Goal: Task Accomplishment & Management: Complete application form

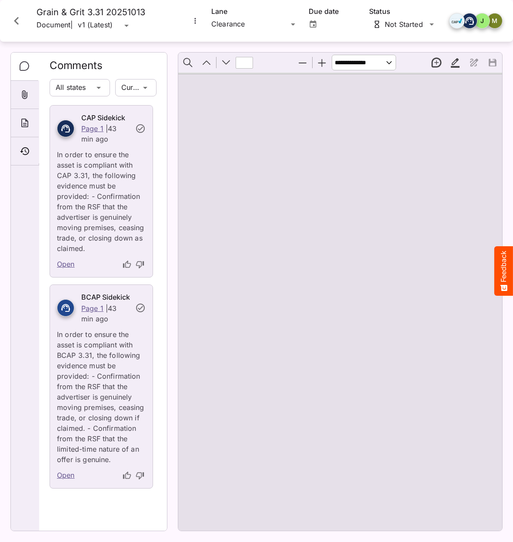
click at [17, 21] on icon "Close card" at bounding box center [17, 21] width 16 height 16
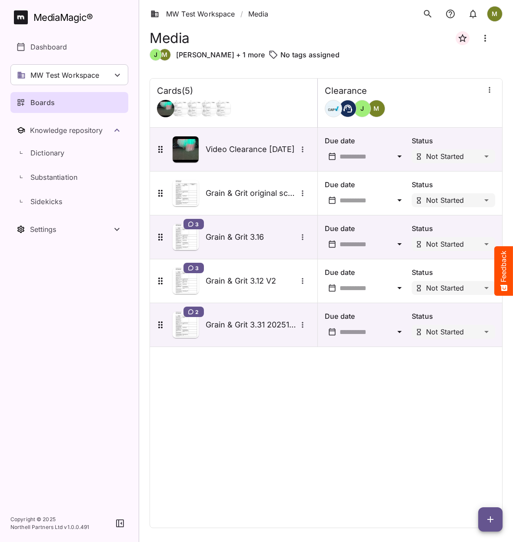
click at [31, 437] on nav "MediaMagic ® Dashboard MW Test Workspace Jo Clearcast [PERSON_NAME] test MVP Te…" at bounding box center [69, 252] width 139 height 505
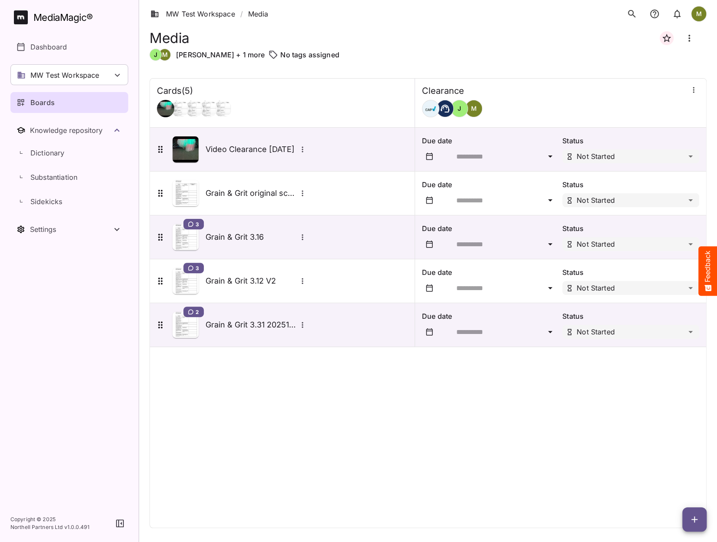
click at [512, 519] on icon "button" at bounding box center [694, 520] width 10 height 10
click at [512, 464] on p "Add new card" at bounding box center [672, 464] width 47 height 10
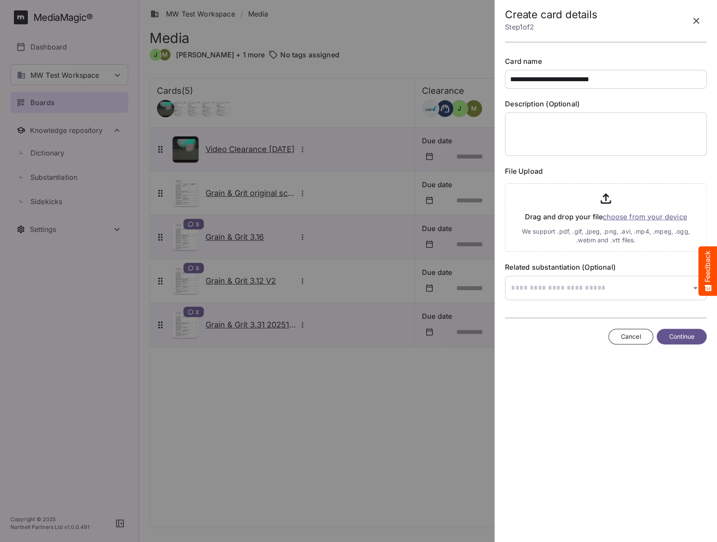
type input "**********"
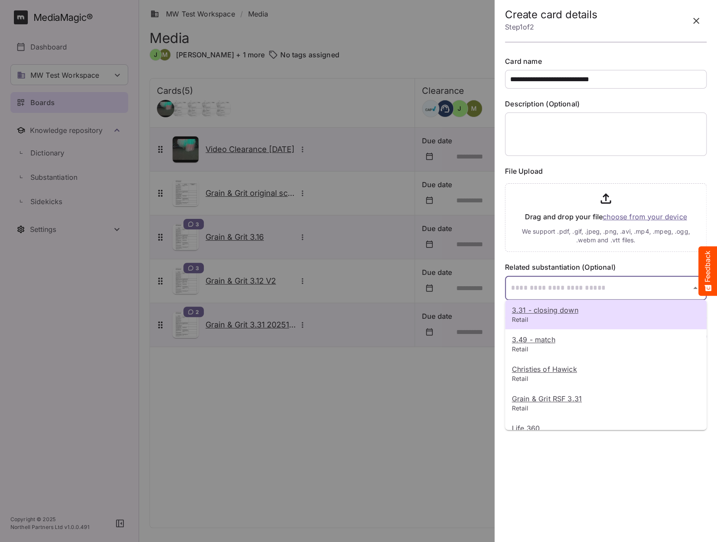
click at [512, 292] on input "text" at bounding box center [595, 288] width 180 height 24
click at [512, 312] on u "3.31 - closing down" at bounding box center [545, 310] width 67 height 9
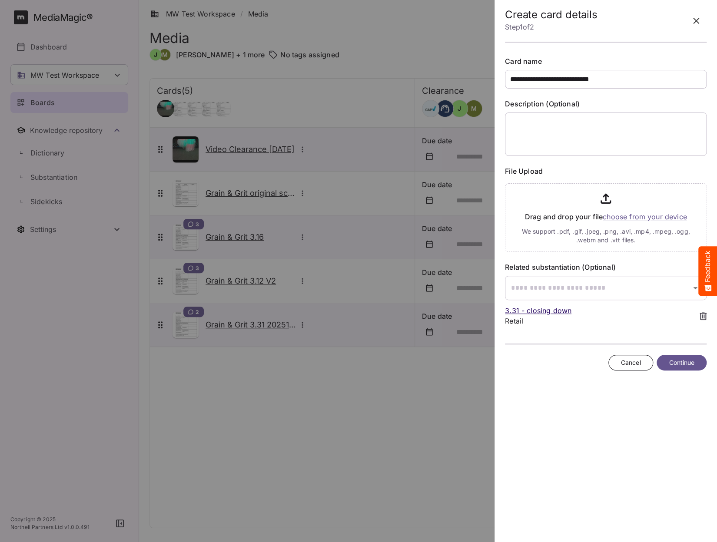
click at [512, 365] on button "Continue" at bounding box center [682, 363] width 50 height 16
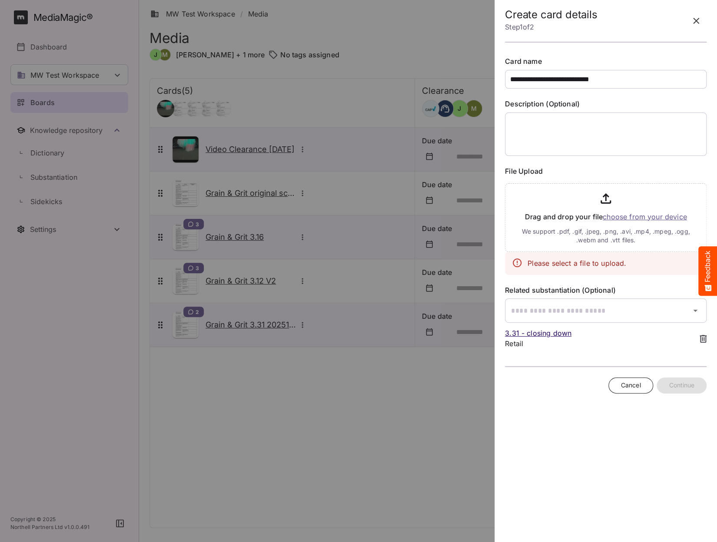
click at [512, 218] on input "file" at bounding box center [606, 216] width 202 height 72
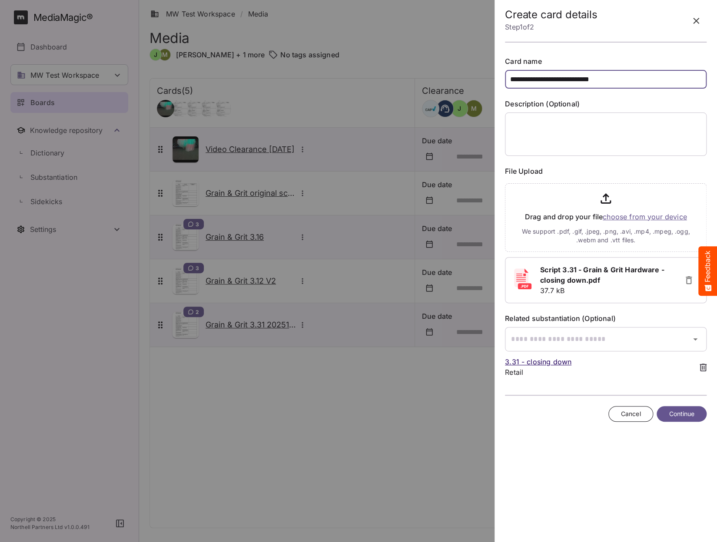
click at [512, 79] on input "**********" at bounding box center [606, 79] width 202 height 19
type input "**********"
click at [512, 419] on button "Continue" at bounding box center [682, 414] width 50 height 16
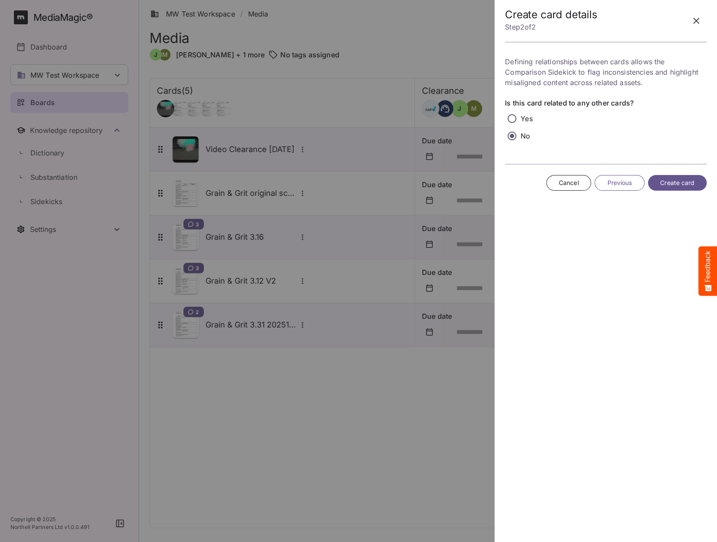
click at [512, 183] on span "Create card" at bounding box center [677, 183] width 34 height 11
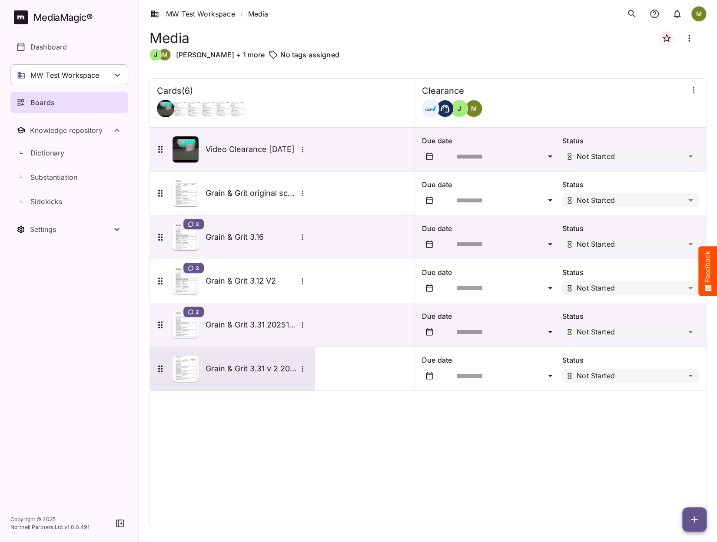
click at [191, 366] on img at bounding box center [186, 369] width 26 height 26
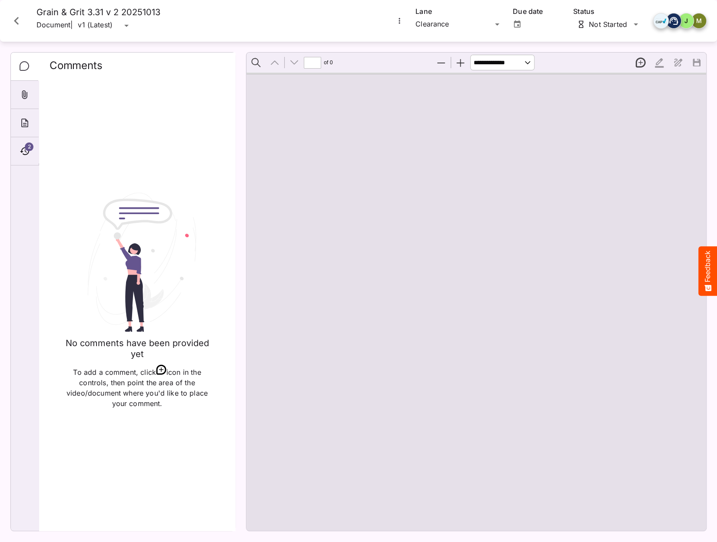
type input "*"
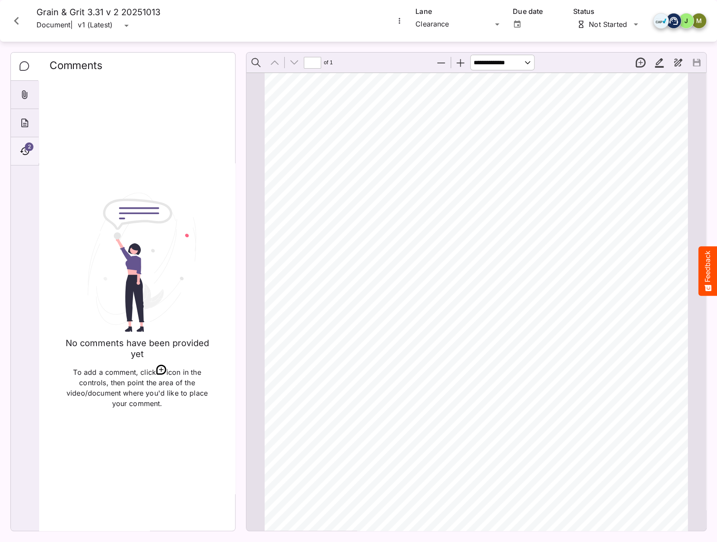
click at [23, 148] on icon "Timeline" at bounding box center [24, 151] width 9 height 8
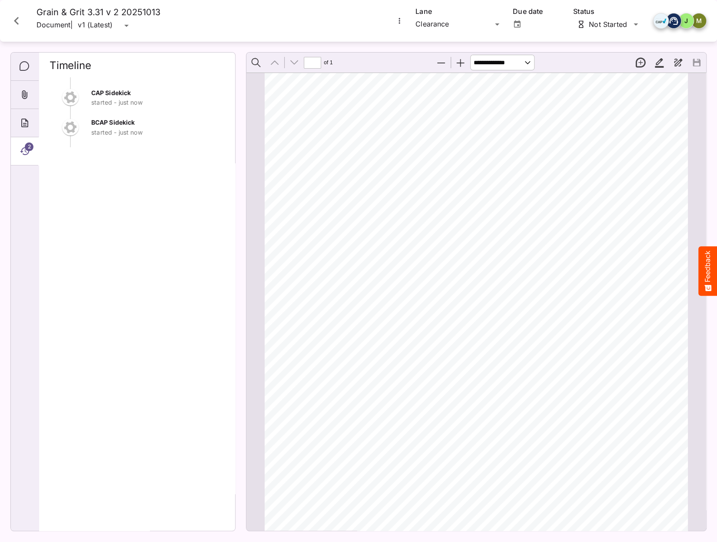
click at [23, 148] on icon "Timeline" at bounding box center [24, 151] width 9 height 8
click at [21, 123] on icon "About" at bounding box center [24, 123] width 7 height 9
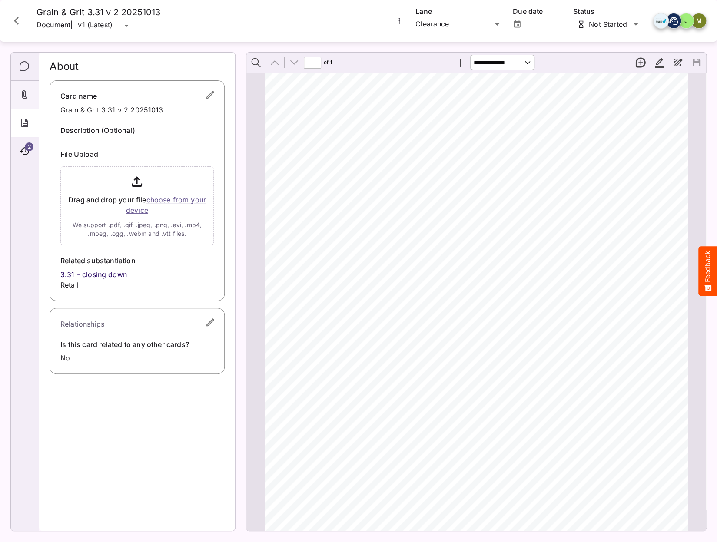
click at [22, 93] on icon "Attachments" at bounding box center [25, 94] width 6 height 9
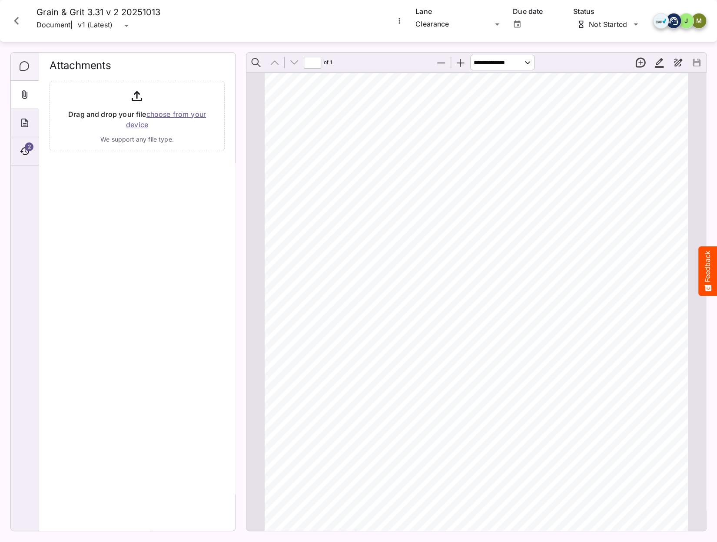
click at [26, 65] on icon "Comments" at bounding box center [25, 66] width 10 height 10
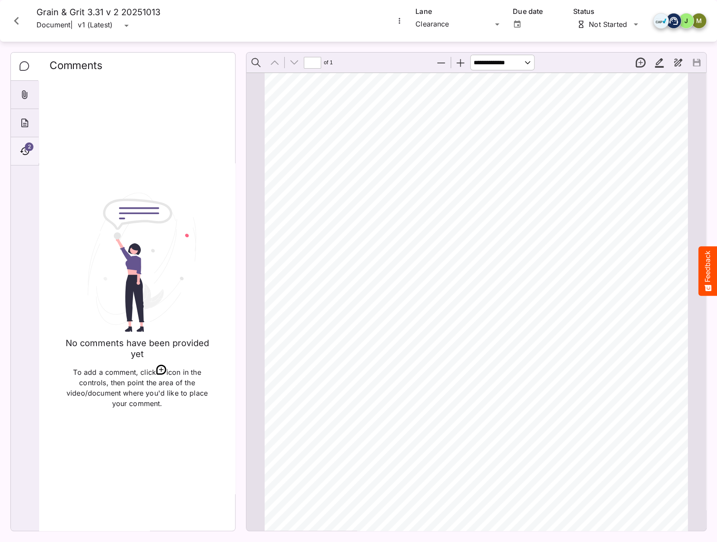
click at [26, 148] on span "2" at bounding box center [29, 147] width 9 height 9
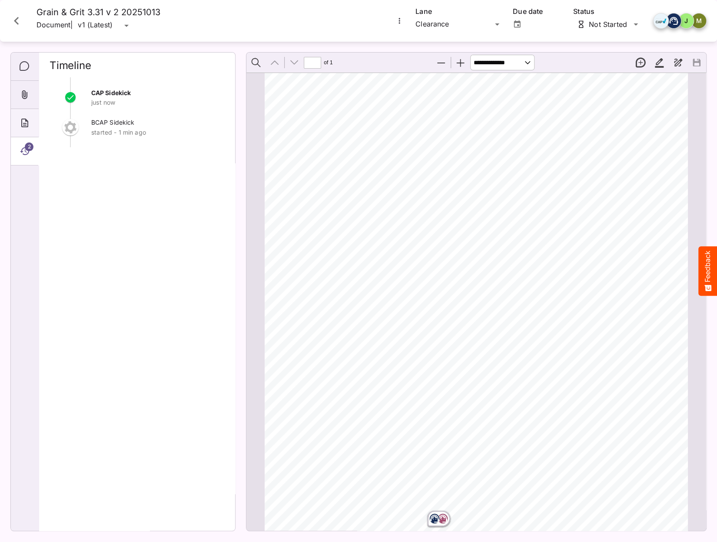
click at [21, 123] on icon "About" at bounding box center [24, 123] width 7 height 9
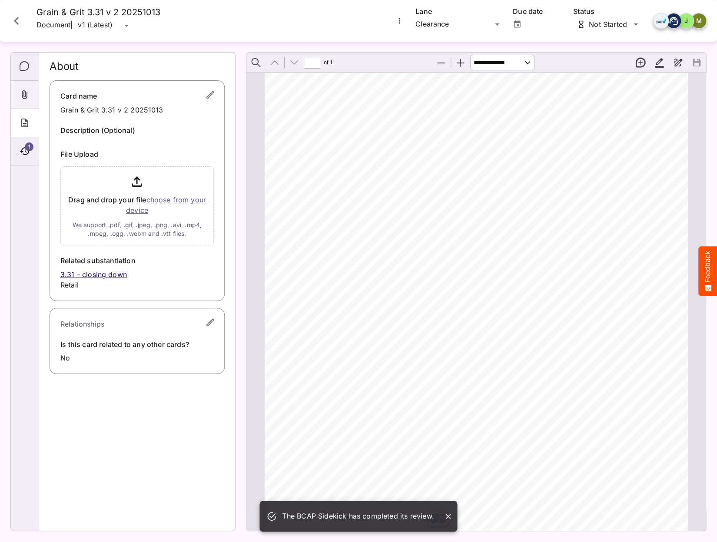
click at [21, 93] on icon "Attachments" at bounding box center [25, 95] width 10 height 10
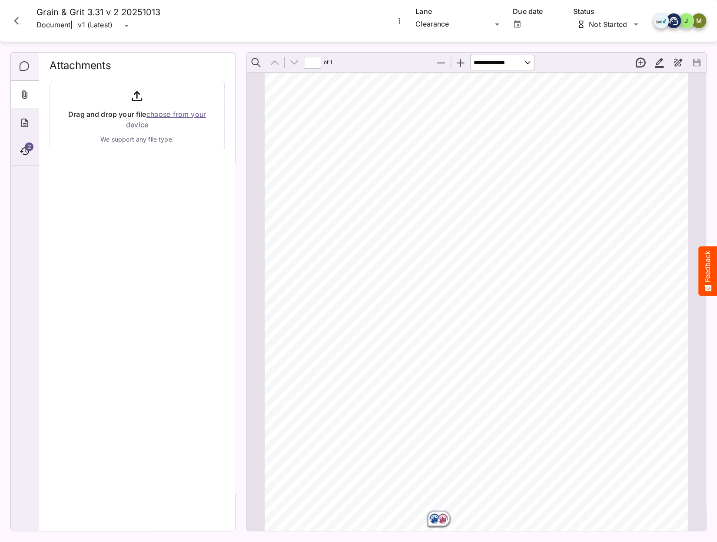
click at [21, 63] on icon "Comments" at bounding box center [25, 66] width 10 height 10
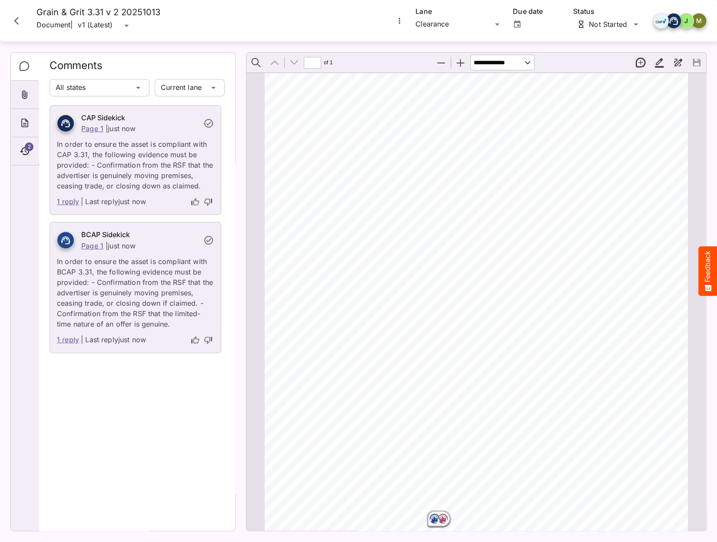
click at [68, 202] on link "1 reply" at bounding box center [68, 201] width 22 height 11
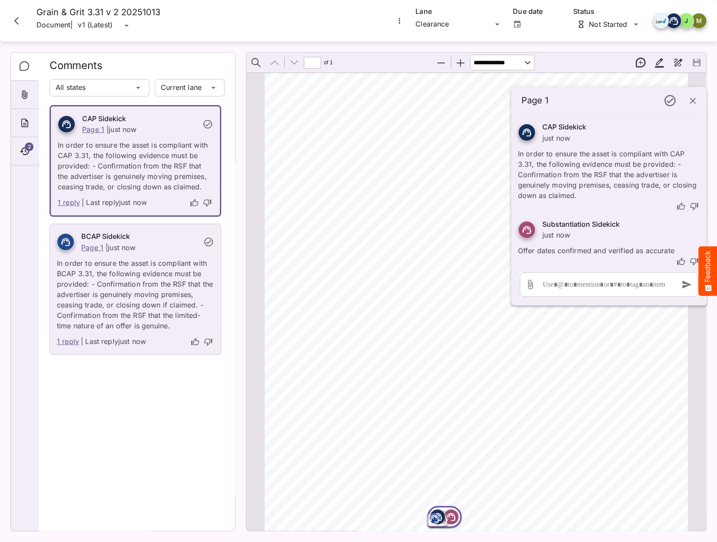
scroll to position [5, 0]
click at [512, 100] on icon "button" at bounding box center [693, 101] width 10 height 10
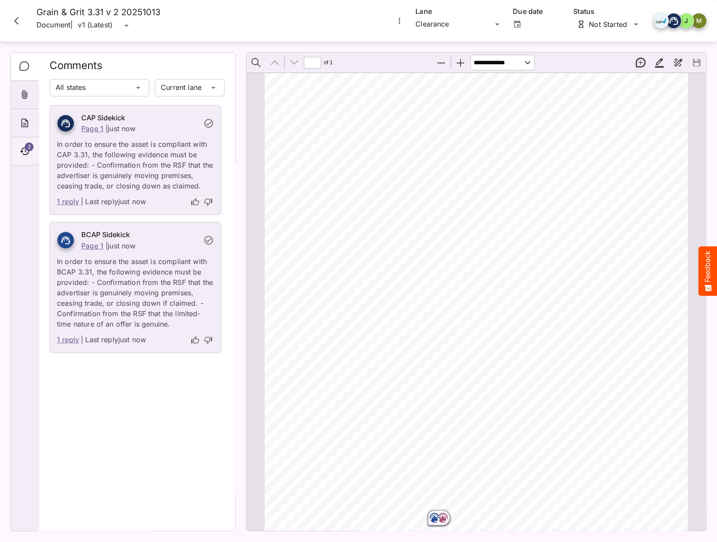
click at [23, 151] on icon "Timeline" at bounding box center [24, 151] width 9 height 8
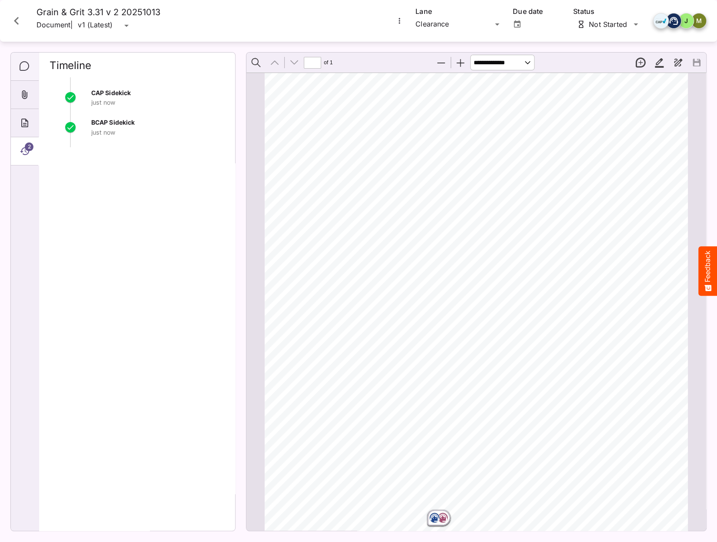
click at [24, 62] on icon "Comments" at bounding box center [25, 66] width 10 height 10
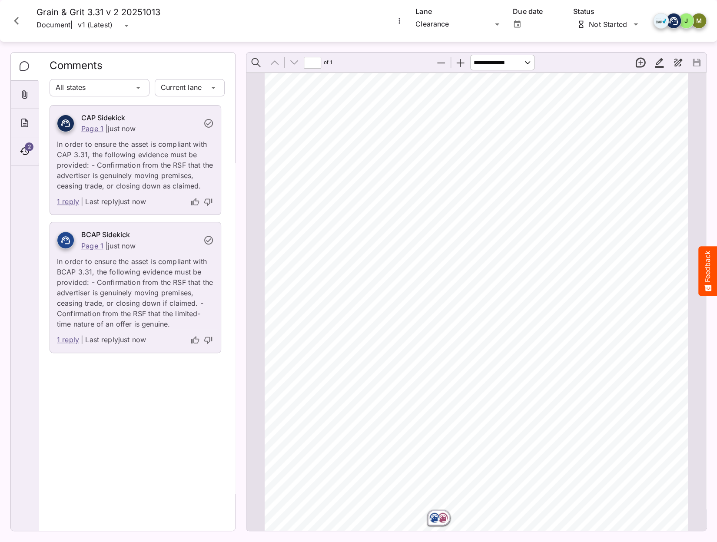
click at [69, 338] on link "1 reply" at bounding box center [68, 340] width 22 height 11
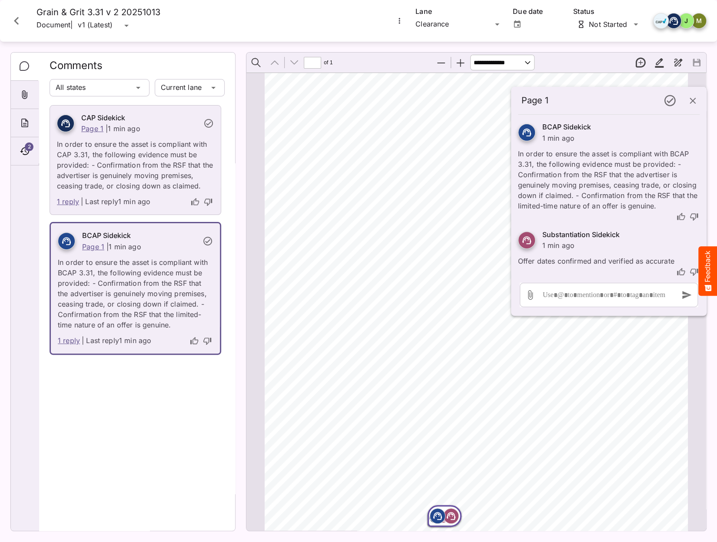
click at [103, 165] on p "In order to ensure the asset is compliant with CAP 3.31, the following evidence…" at bounding box center [135, 162] width 157 height 57
click at [66, 176] on p "In order to ensure the asset is compliant with CAP 3.31, the following evidence…" at bounding box center [135, 162] width 157 height 57
click at [512, 100] on icon "button" at bounding box center [693, 101] width 10 height 10
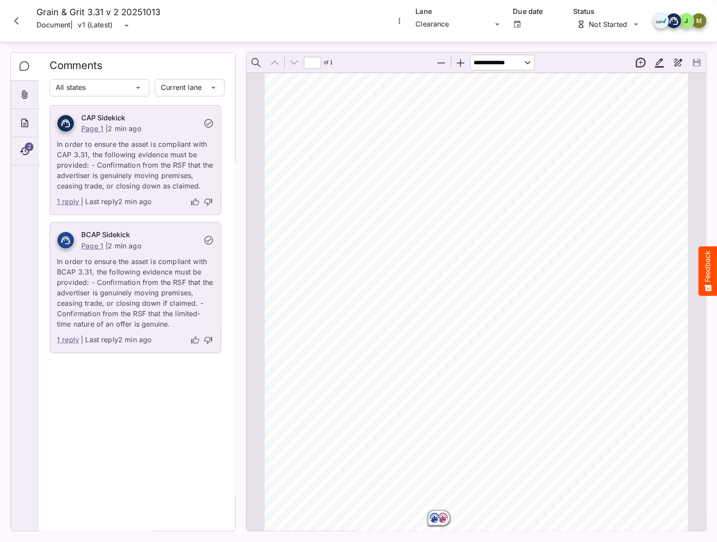
click at [65, 203] on link "1 reply" at bounding box center [68, 201] width 22 height 11
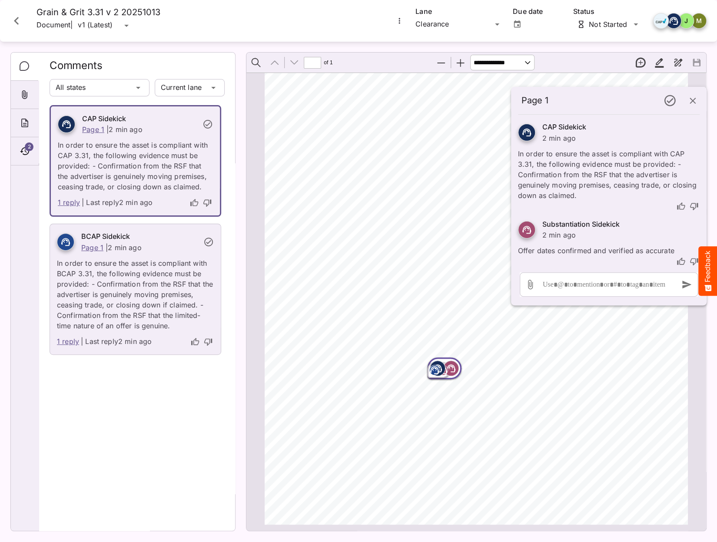
scroll to position [154, 0]
click at [68, 205] on link "1 reply" at bounding box center [69, 202] width 22 height 11
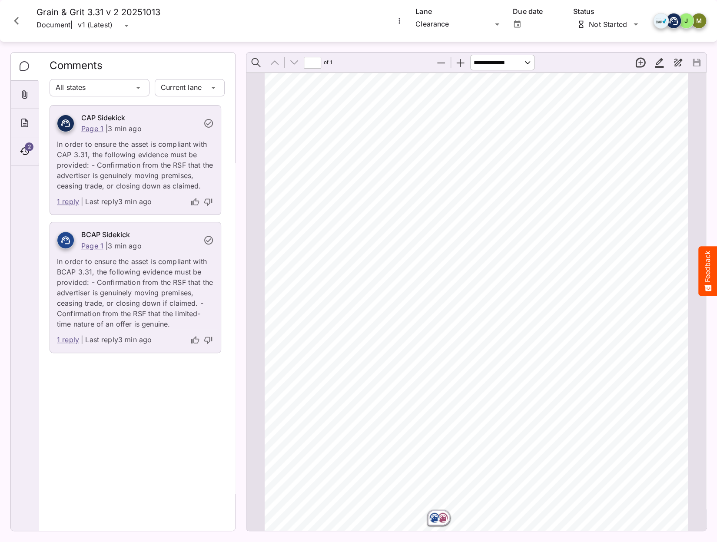
click at [66, 200] on link "1 reply" at bounding box center [68, 201] width 22 height 11
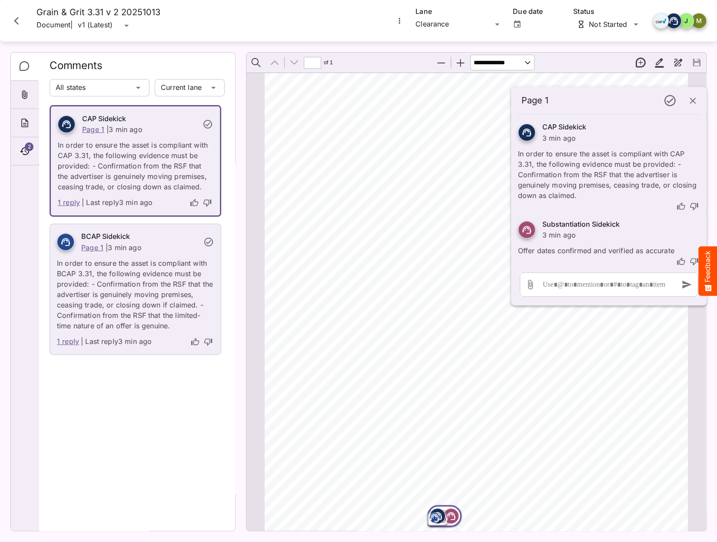
click at [66, 200] on link "1 reply" at bounding box center [69, 202] width 22 height 11
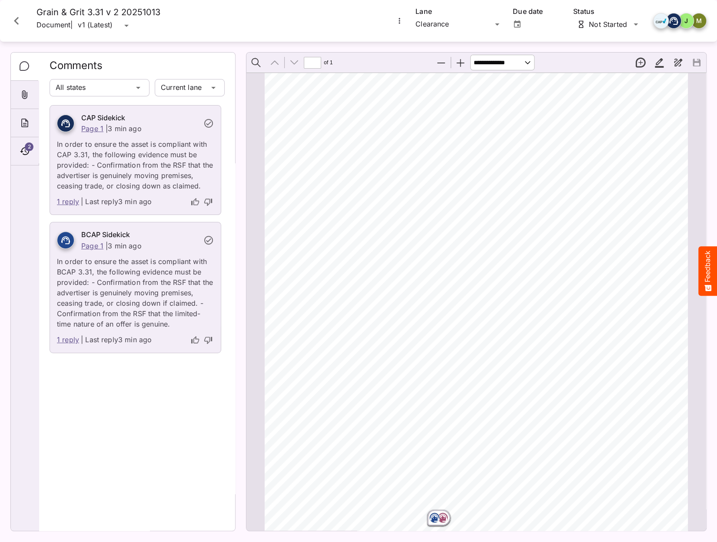
click at [60, 341] on link "1 reply" at bounding box center [68, 340] width 22 height 11
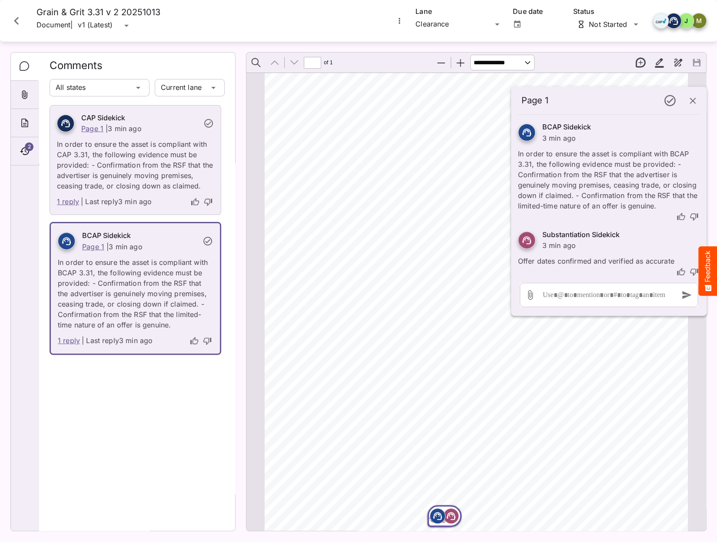
click at [69, 202] on link "1 reply" at bounding box center [68, 201] width 22 height 11
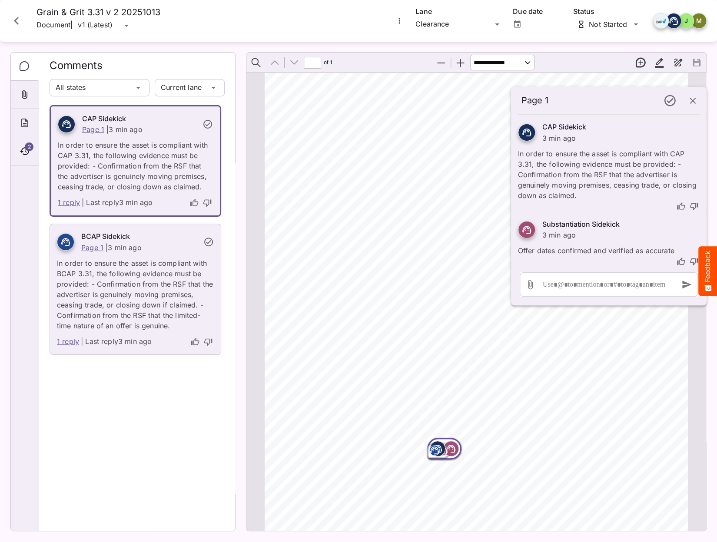
scroll to position [135, 0]
click at [67, 343] on link "1 reply" at bounding box center [68, 341] width 22 height 11
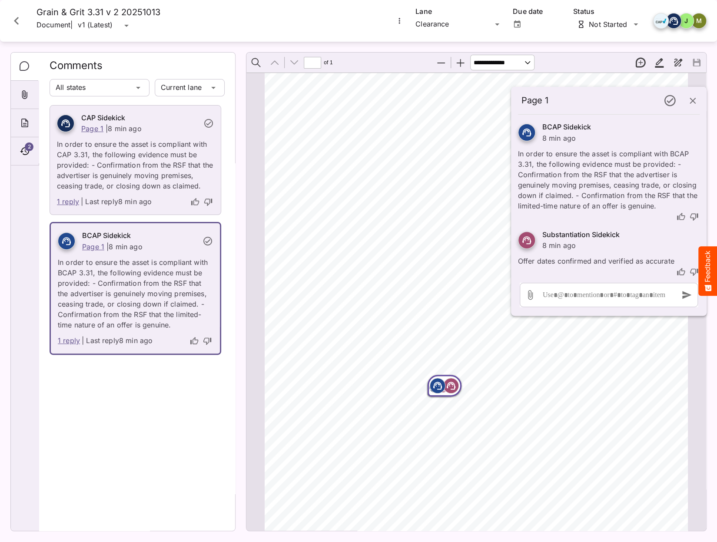
scroll to position [5, 0]
click at [65, 200] on link "1 reply" at bounding box center [68, 201] width 22 height 11
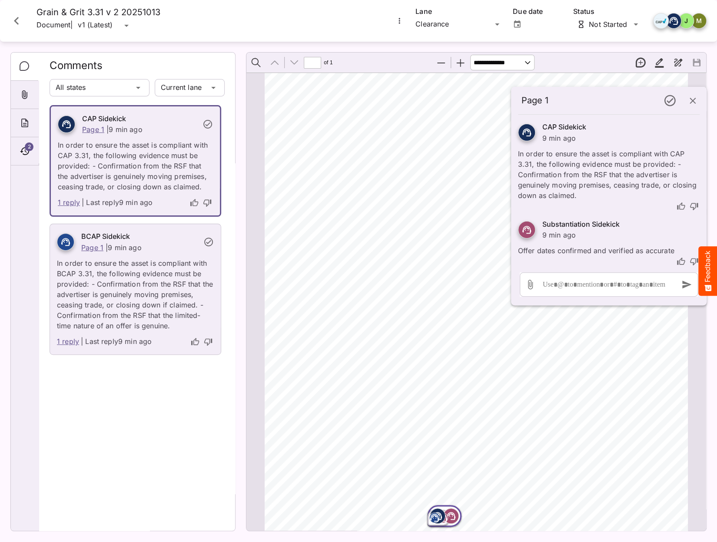
click at [512, 104] on icon "button" at bounding box center [693, 101] width 10 height 10
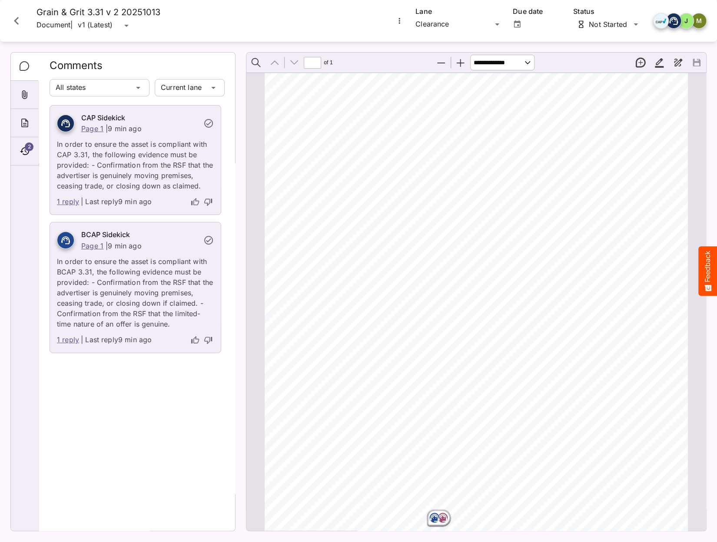
click at [20, 21] on icon "Close card" at bounding box center [17, 21] width 16 height 16
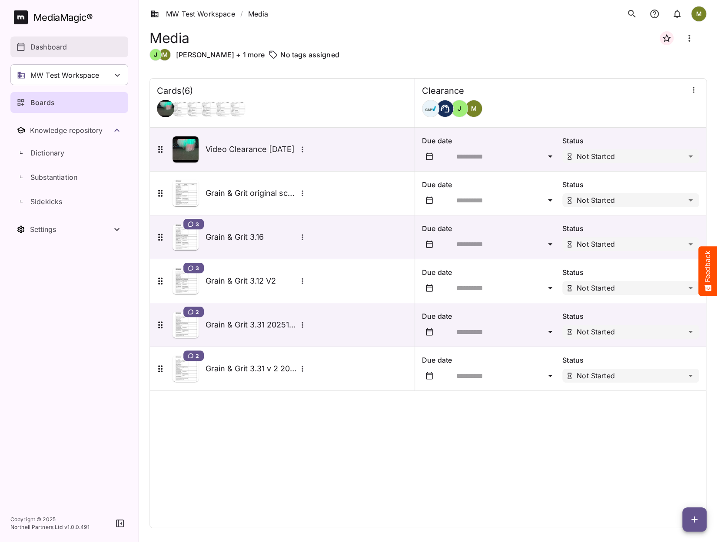
click at [50, 46] on p "Dashboard" at bounding box center [48, 47] width 37 height 10
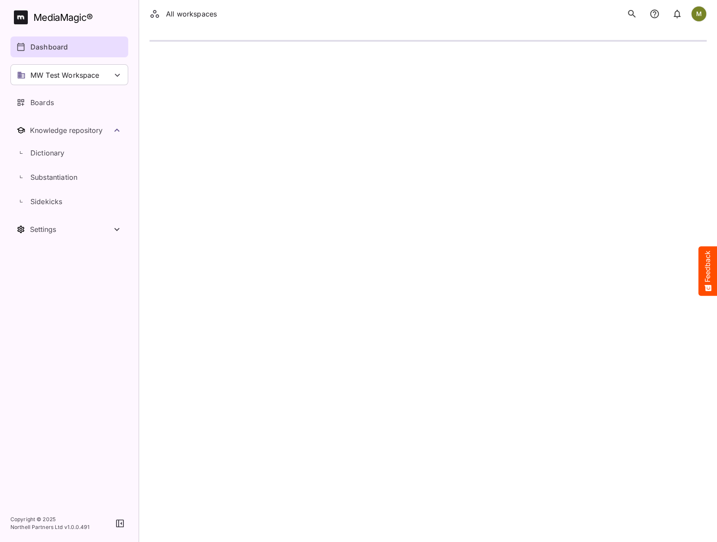
click at [50, 77] on p "MW Test Workspace" at bounding box center [64, 75] width 69 height 10
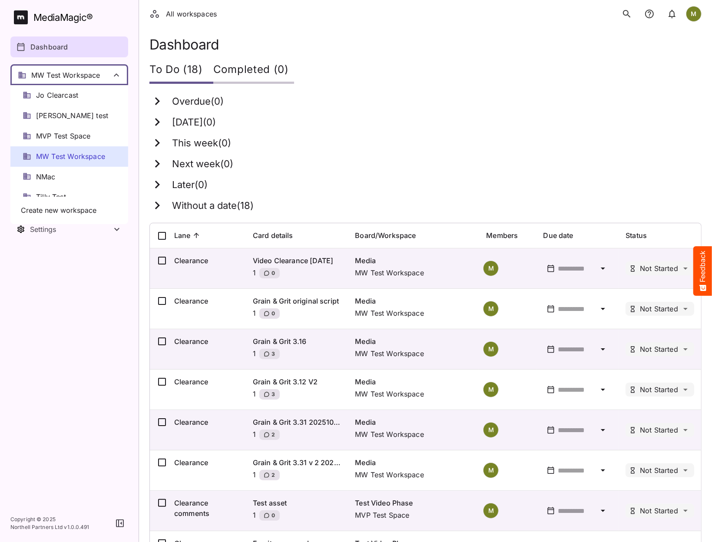
click at [50, 76] on div at bounding box center [356, 271] width 712 height 542
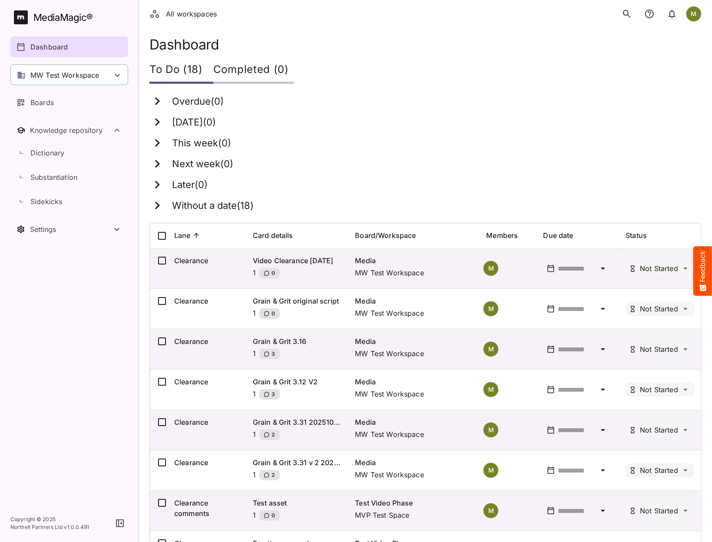
click at [49, 76] on p "MW Test Workspace" at bounding box center [64, 75] width 69 height 10
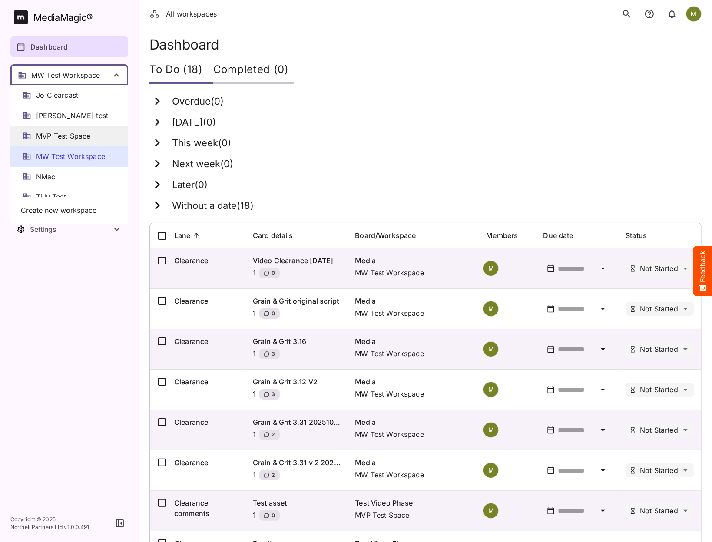
click at [37, 138] on span "MVP Test Space" at bounding box center [63, 136] width 54 height 10
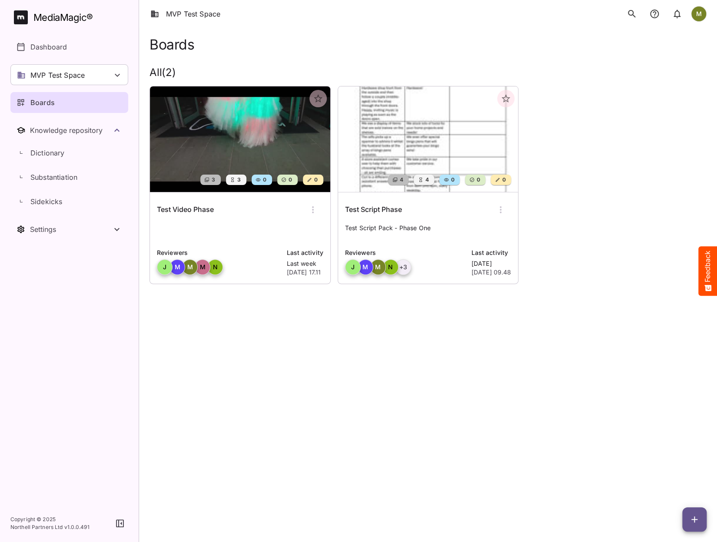
click at [381, 210] on h6 "Test Script Phase" at bounding box center [373, 209] width 57 height 11
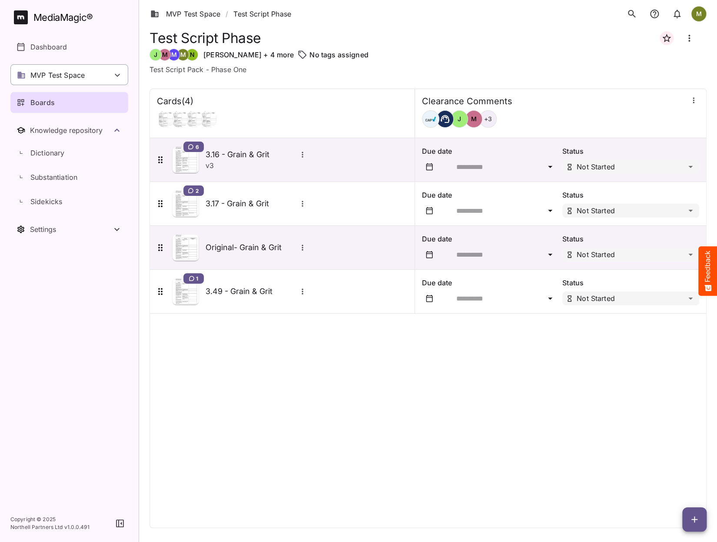
click at [45, 77] on p "MVP Test Space" at bounding box center [57, 75] width 54 height 10
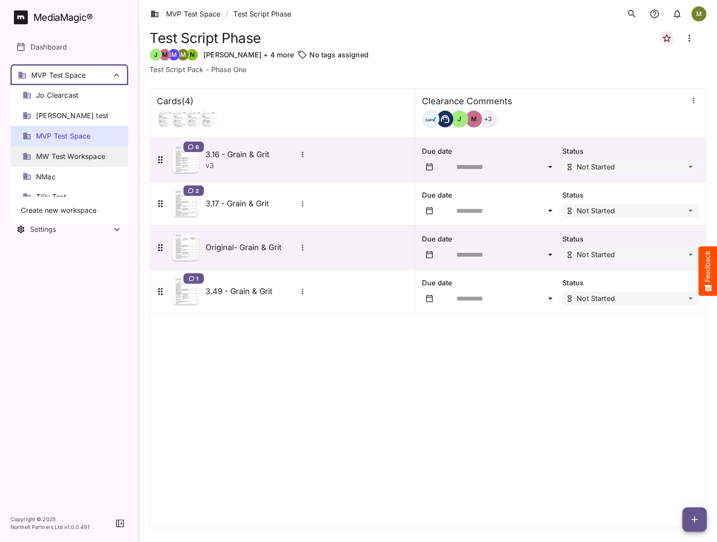
click at [42, 158] on span "MW Test Workspace" at bounding box center [70, 157] width 69 height 10
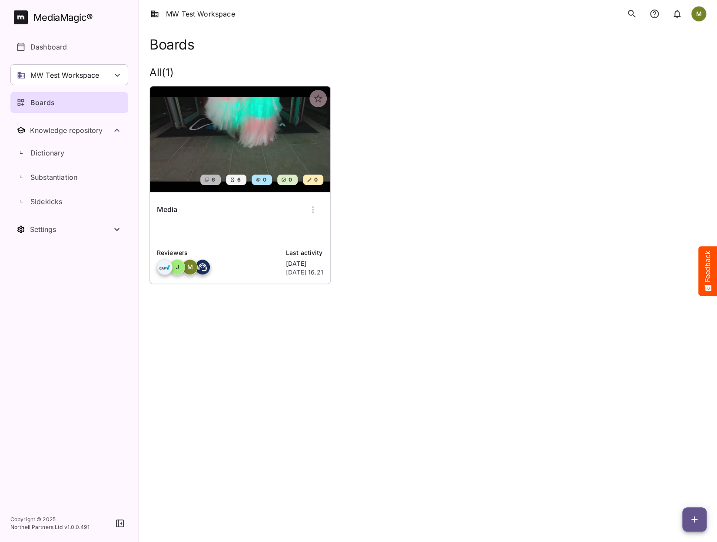
click at [273, 213] on div "Media" at bounding box center [240, 210] width 166 height 21
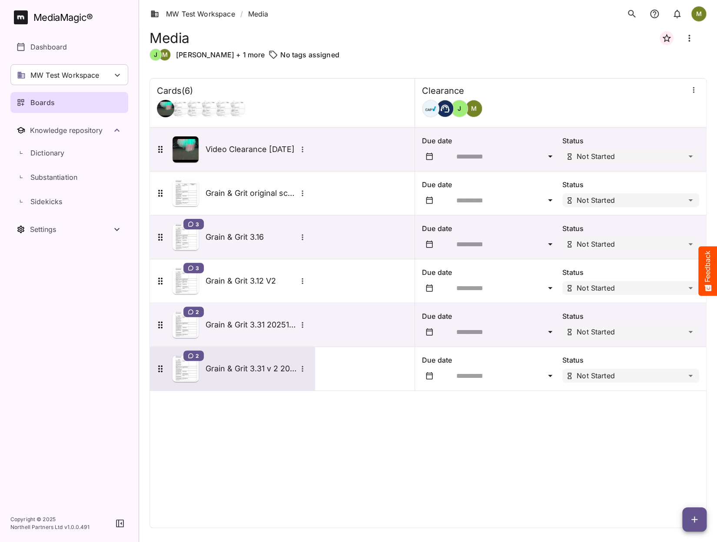
click at [190, 371] on img at bounding box center [186, 369] width 26 height 26
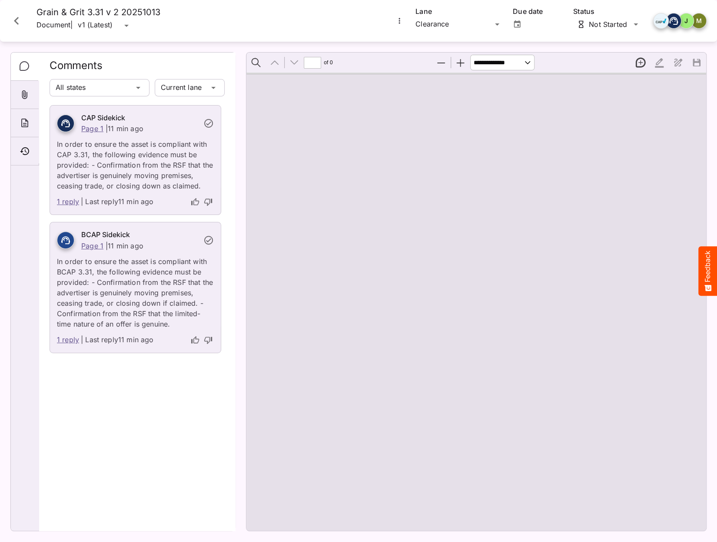
type input "*"
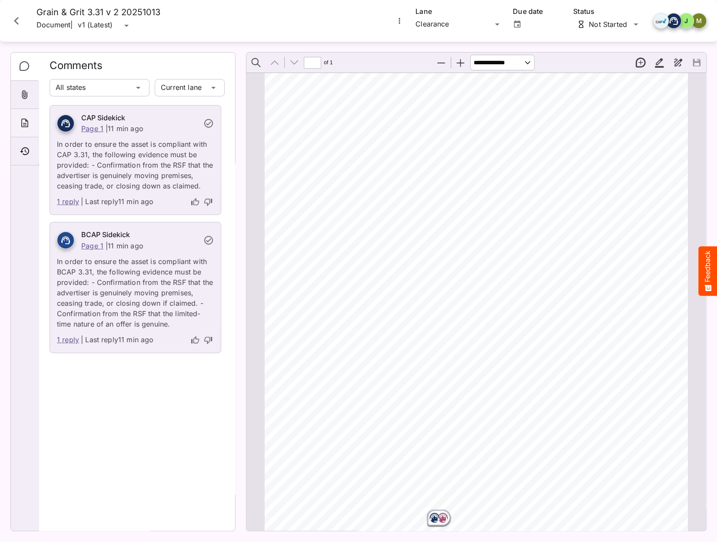
click at [21, 125] on icon "About" at bounding box center [24, 123] width 7 height 9
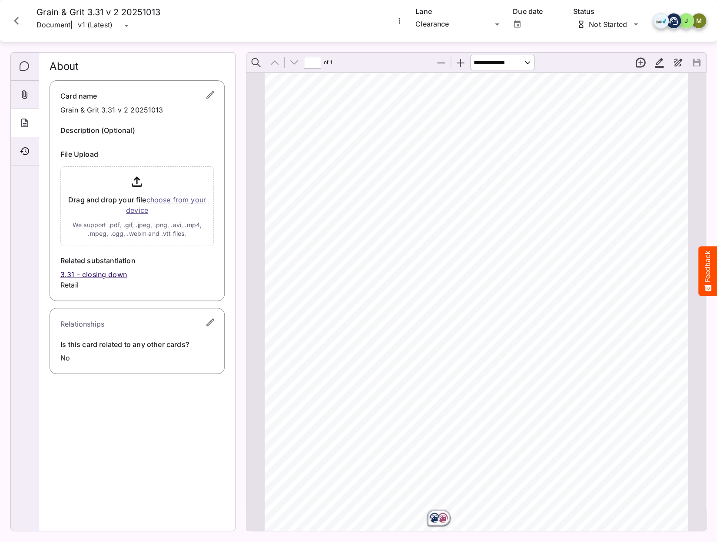
click at [19, 18] on icon "Close card" at bounding box center [17, 21] width 16 height 16
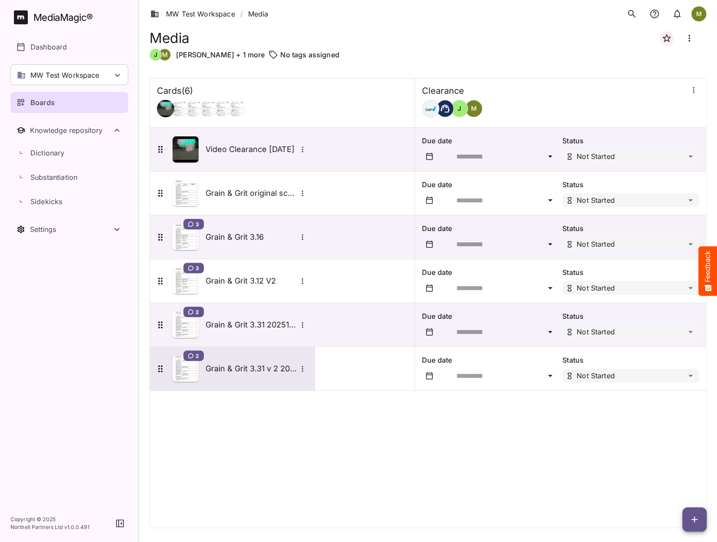
click at [303, 367] on icon "More options for Grain & Grit 3.31 v 2 20251013" at bounding box center [302, 369] width 9 height 9
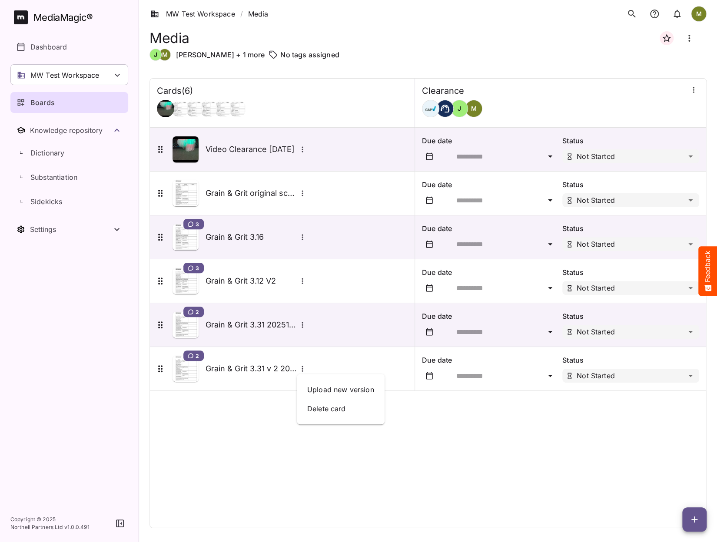
click at [190, 369] on div at bounding box center [358, 271] width 717 height 542
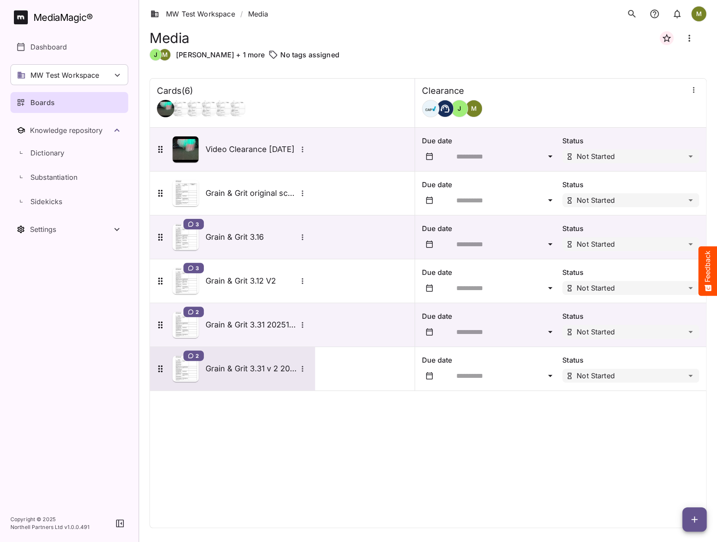
click at [180, 374] on img at bounding box center [186, 369] width 26 height 26
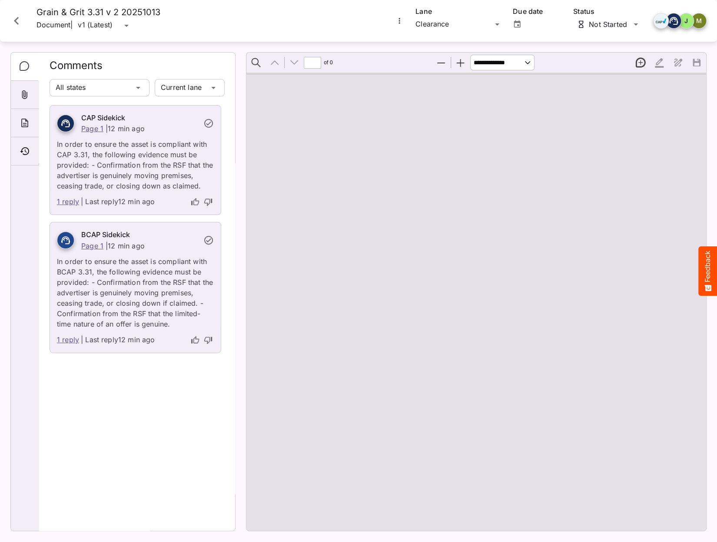
type input "*"
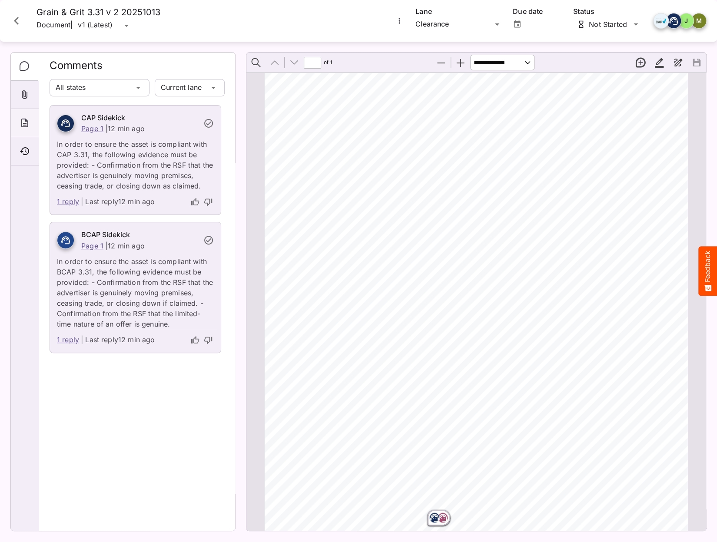
click at [26, 126] on icon "About" at bounding box center [25, 123] width 10 height 10
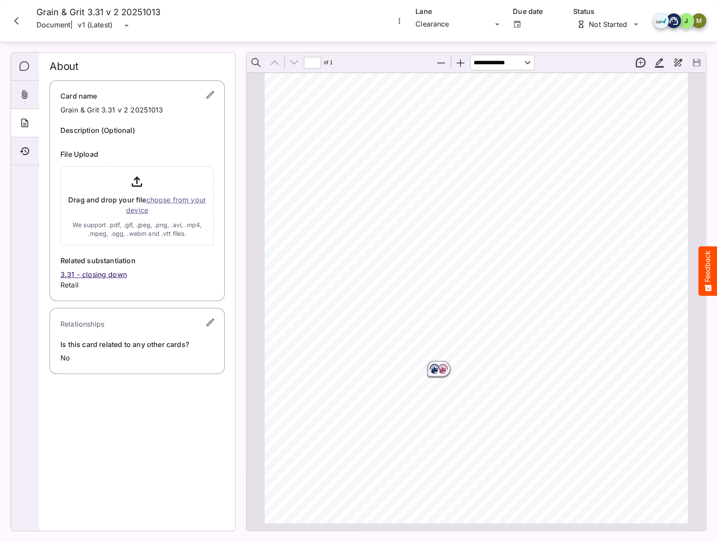
scroll to position [0, 0]
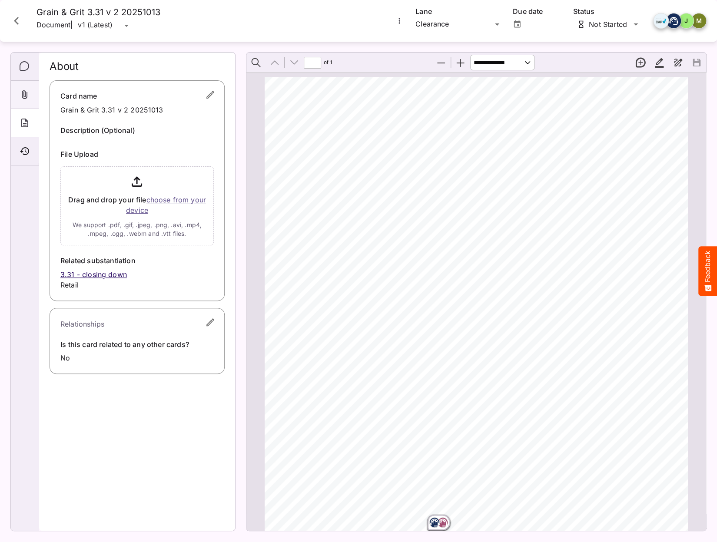
click at [27, 93] on icon "Attachments" at bounding box center [25, 94] width 6 height 9
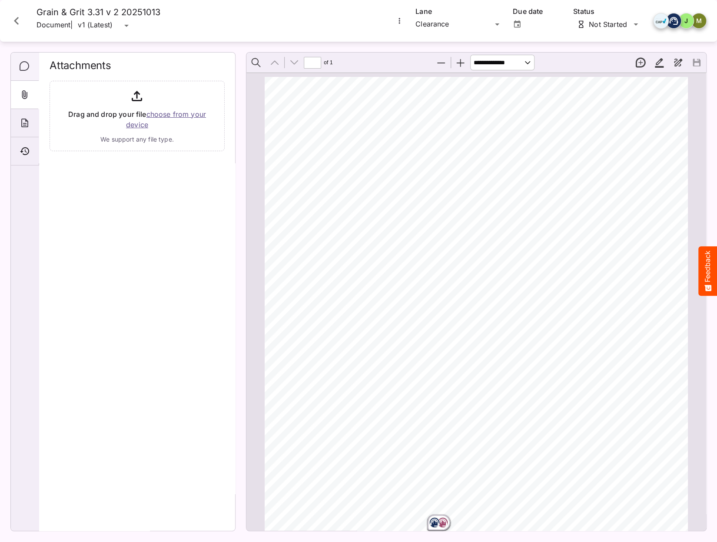
click at [25, 67] on icon "Comments" at bounding box center [25, 66] width 10 height 10
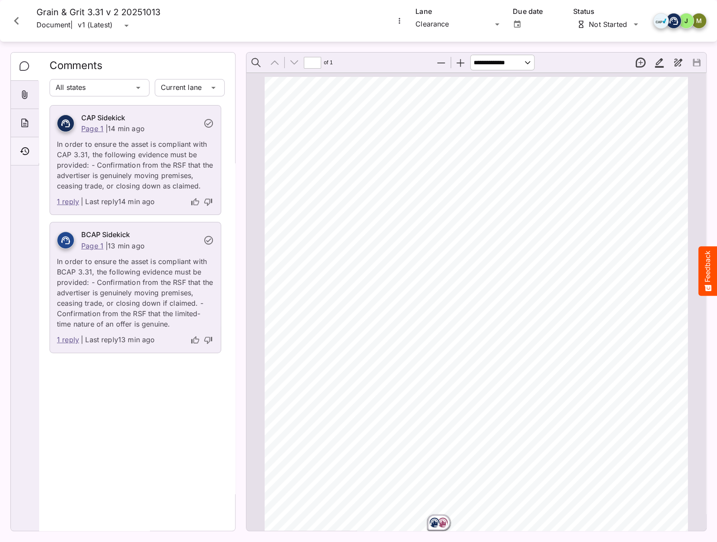
click at [27, 151] on icon "Timeline" at bounding box center [25, 151] width 10 height 10
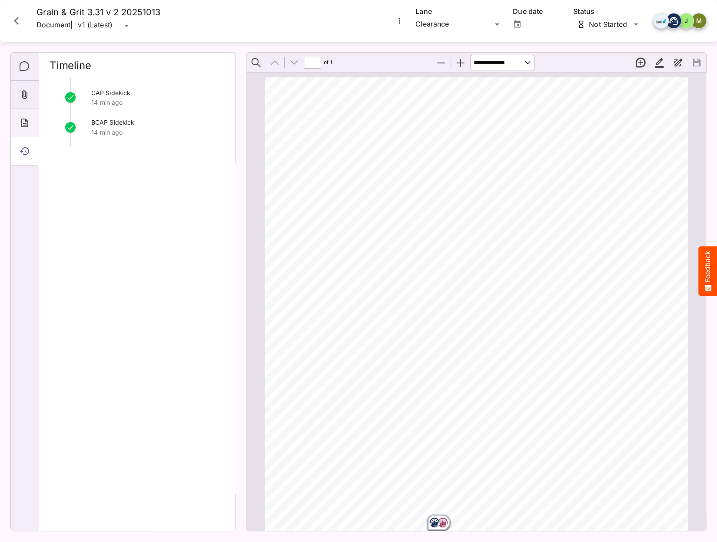
click at [21, 119] on icon "About" at bounding box center [24, 123] width 7 height 9
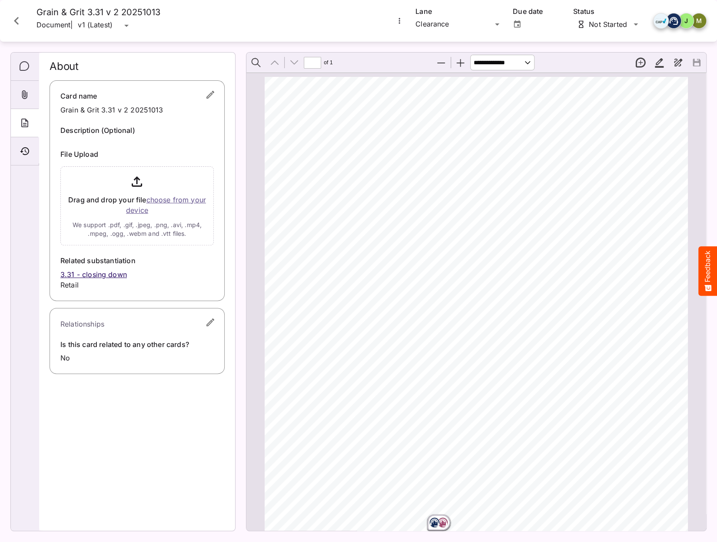
click at [181, 200] on input "file" at bounding box center [136, 204] width 153 height 83
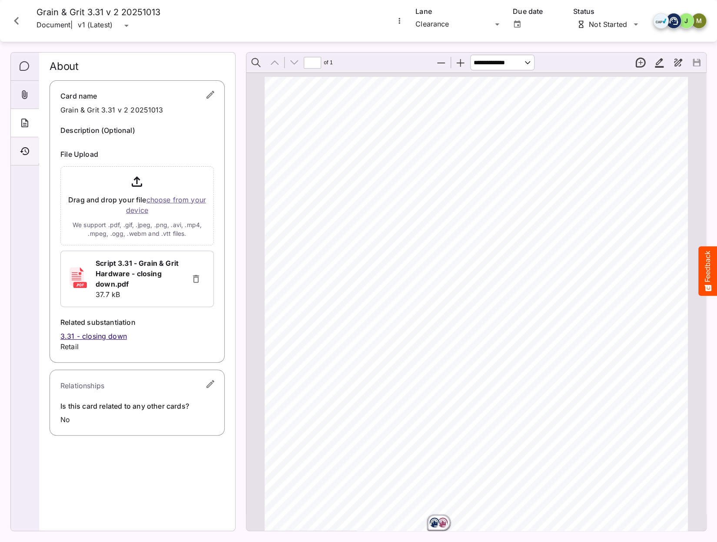
click at [25, 150] on icon "Timeline" at bounding box center [25, 151] width 10 height 10
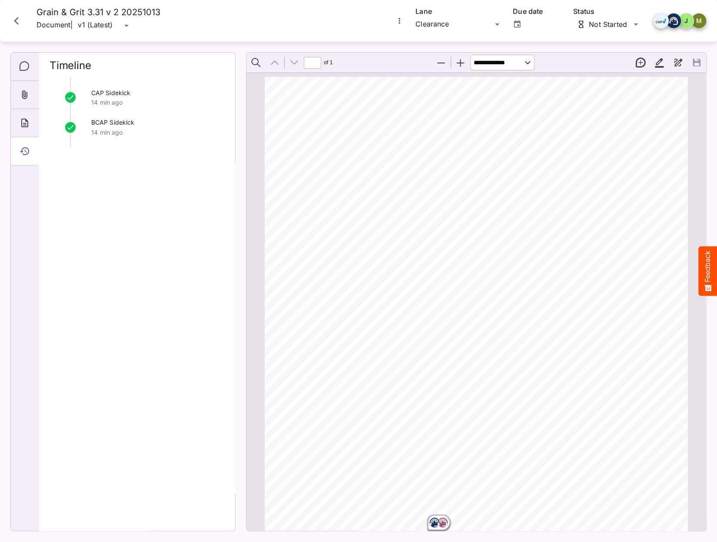
click at [25, 150] on icon "Timeline" at bounding box center [25, 151] width 10 height 10
click at [24, 124] on icon "About" at bounding box center [25, 123] width 10 height 10
